Goal: Navigation & Orientation: Find specific page/section

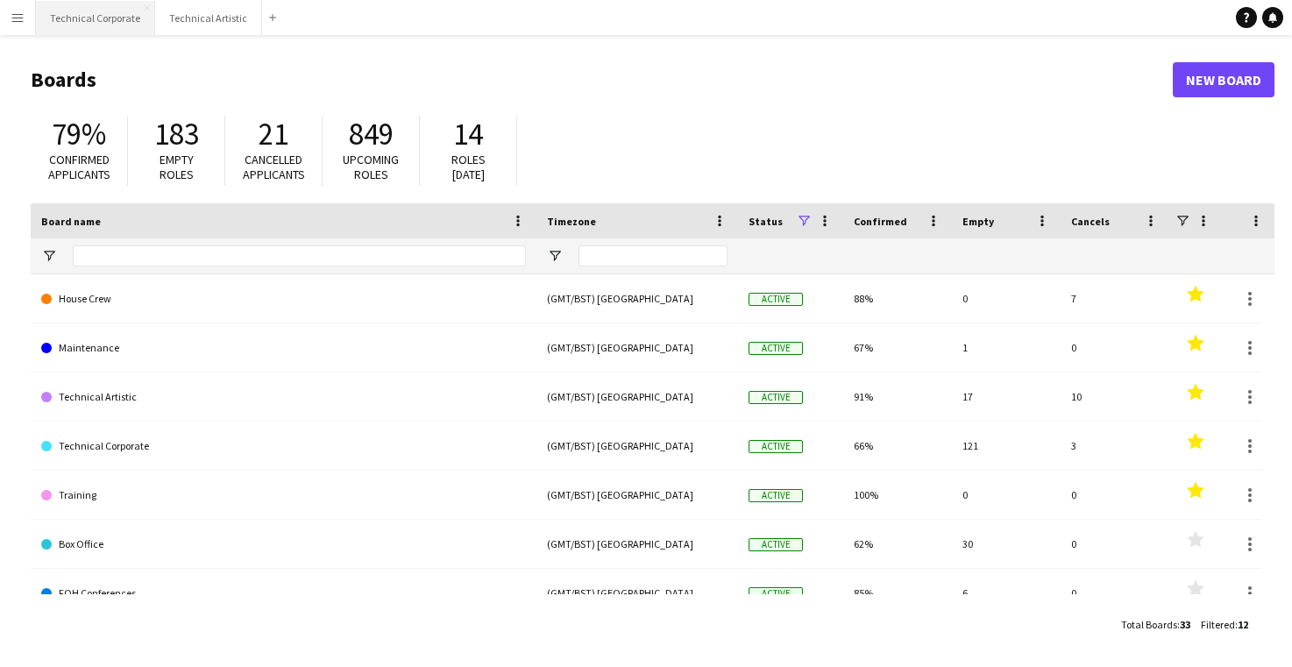
click at [111, 20] on button "Technical Corporate Close" at bounding box center [95, 18] width 119 height 34
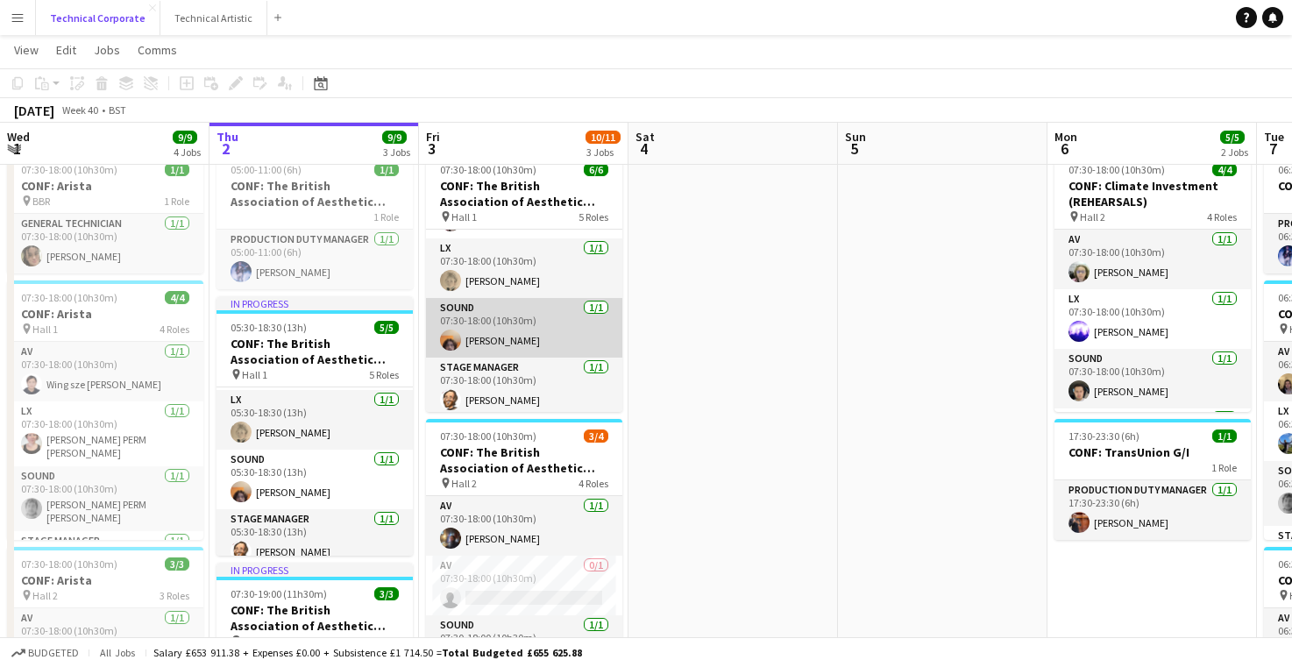
scroll to position [50, 0]
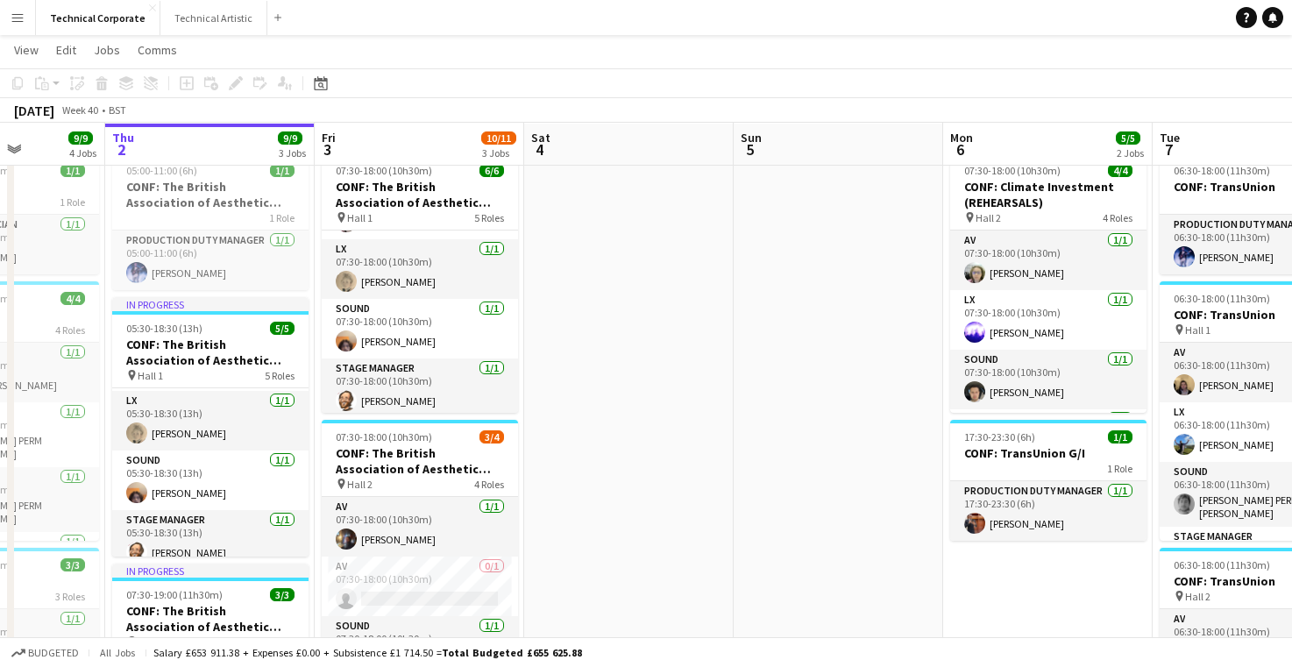
drag, startPoint x: 742, startPoint y: 268, endPoint x: 624, endPoint y: 269, distance: 118.3
click at [215, 19] on button "Technical Artistic Close" at bounding box center [213, 18] width 107 height 34
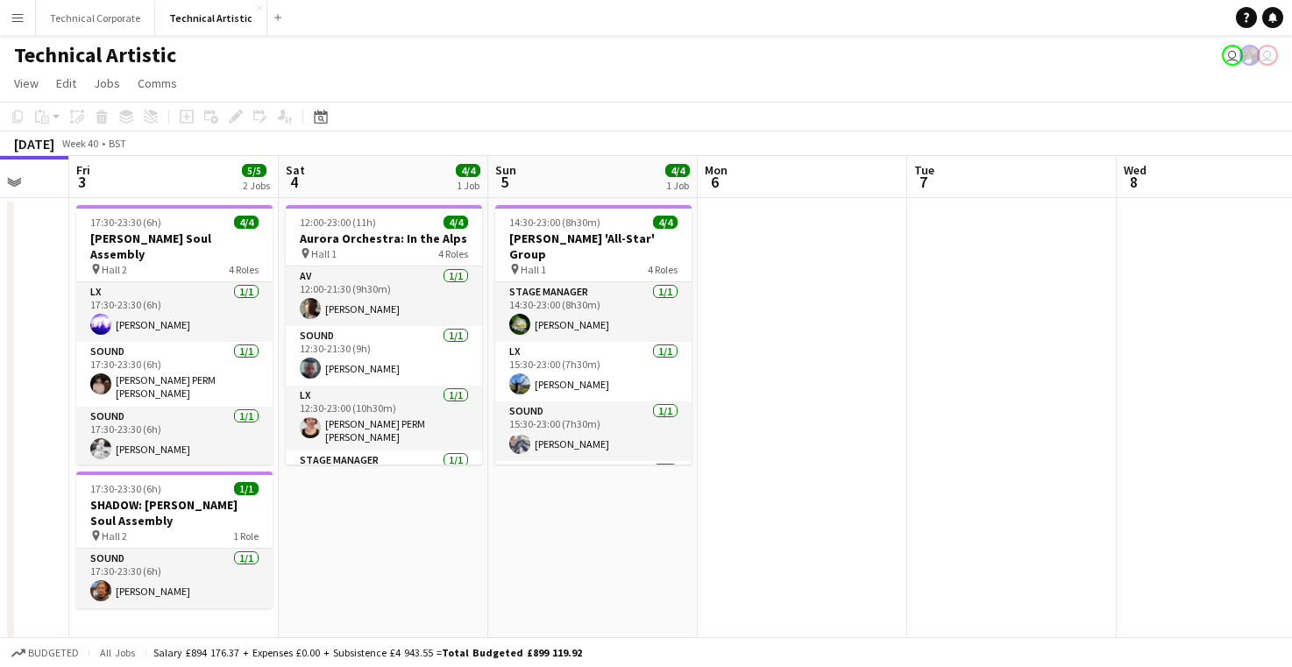
drag, startPoint x: 1080, startPoint y: 290, endPoint x: 706, endPoint y: 316, distance: 375.2
click at [720, 314] on app-calendar-viewport "Mon 29 Tue 30 Wed 1 4/4 1 Job Thu 2 Fri 3 5/5 2 Jobs Sat 4 4/4 1 Job Sun 5 4/4 …" at bounding box center [646, 430] width 1292 height 549
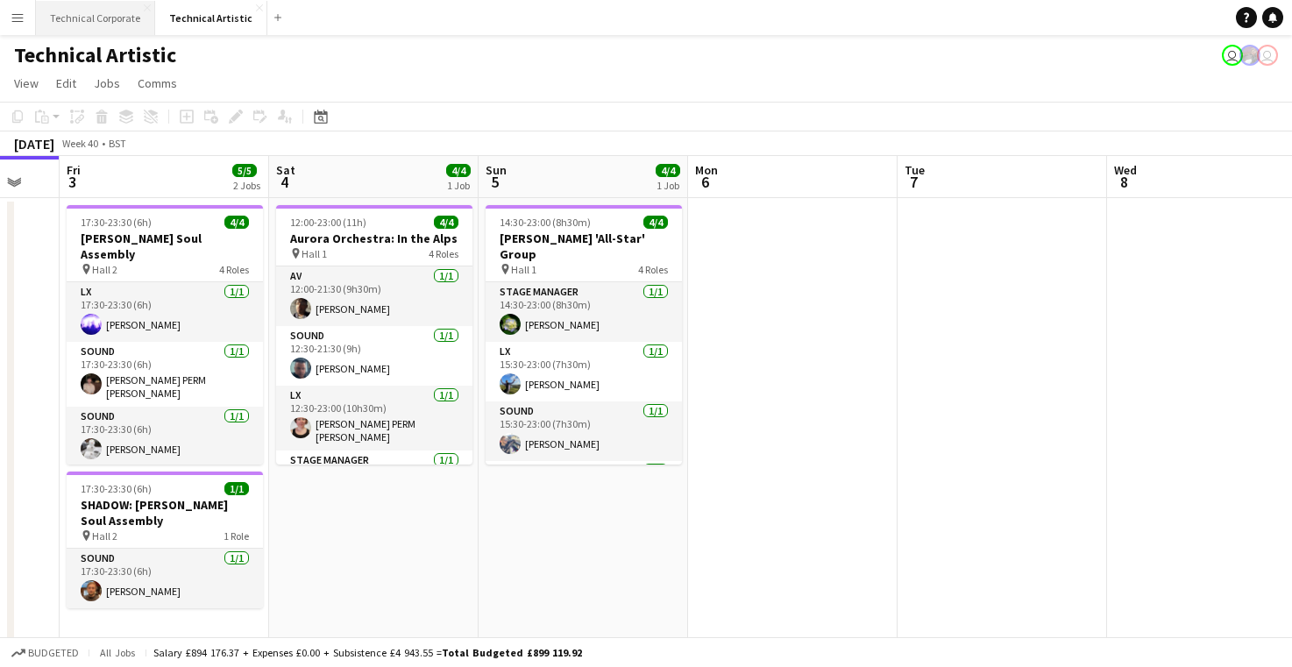
click at [113, 18] on button "Technical Corporate Close" at bounding box center [95, 18] width 119 height 34
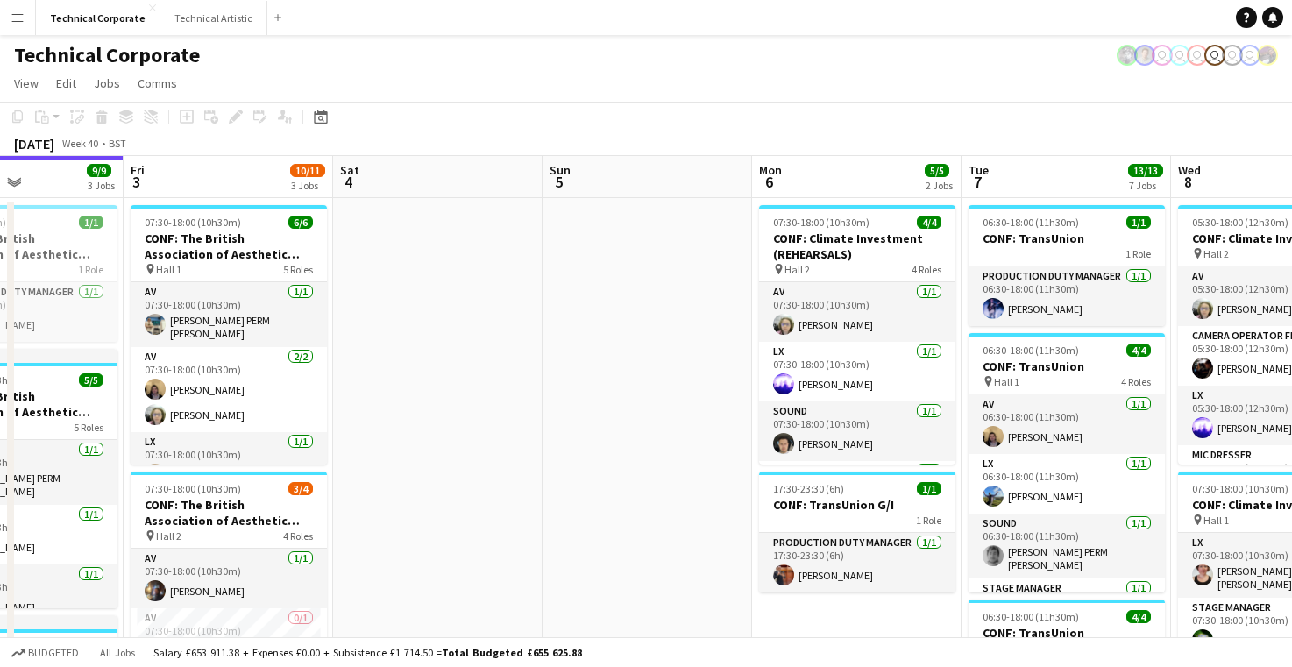
scroll to position [0, 823]
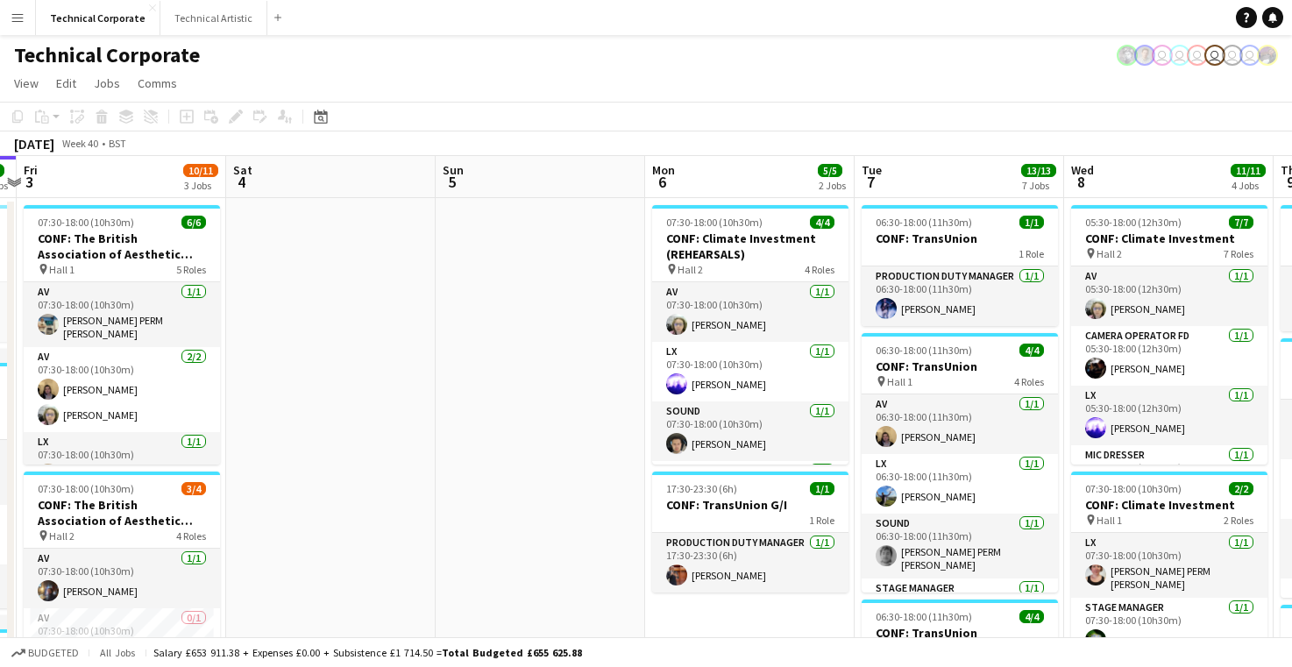
drag, startPoint x: 914, startPoint y: 272, endPoint x: 536, endPoint y: 284, distance: 378.0
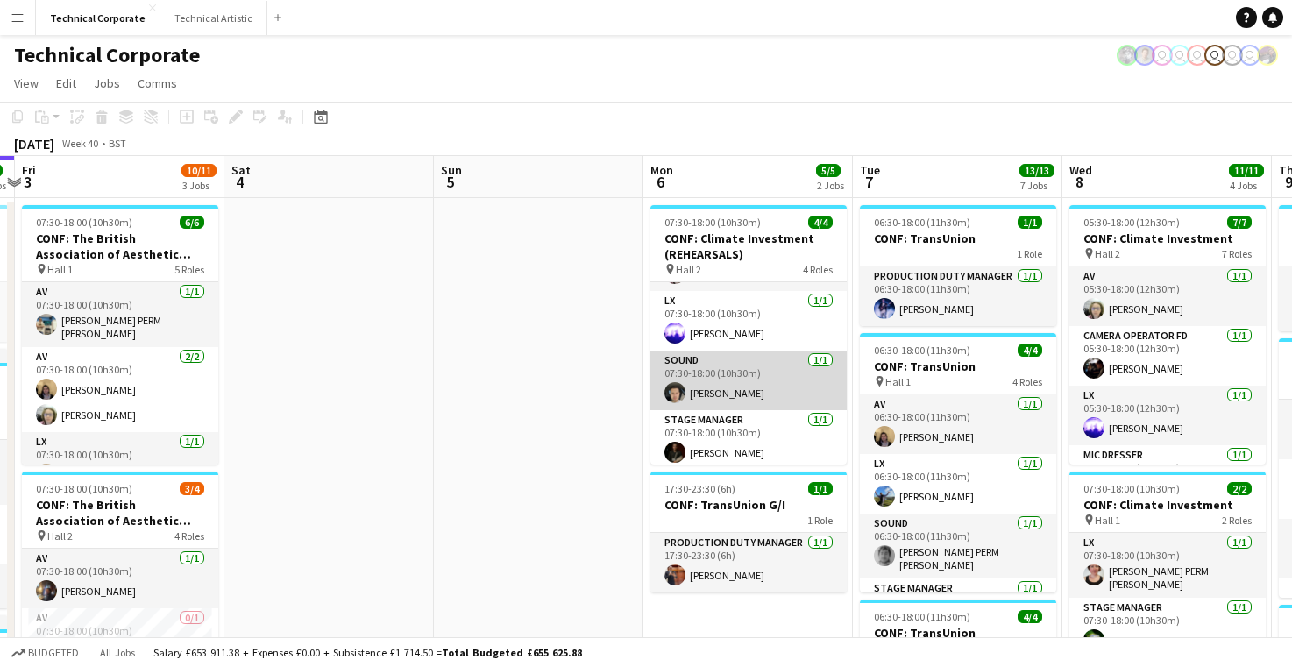
scroll to position [56, 0]
